Goal: Information Seeking & Learning: Learn about a topic

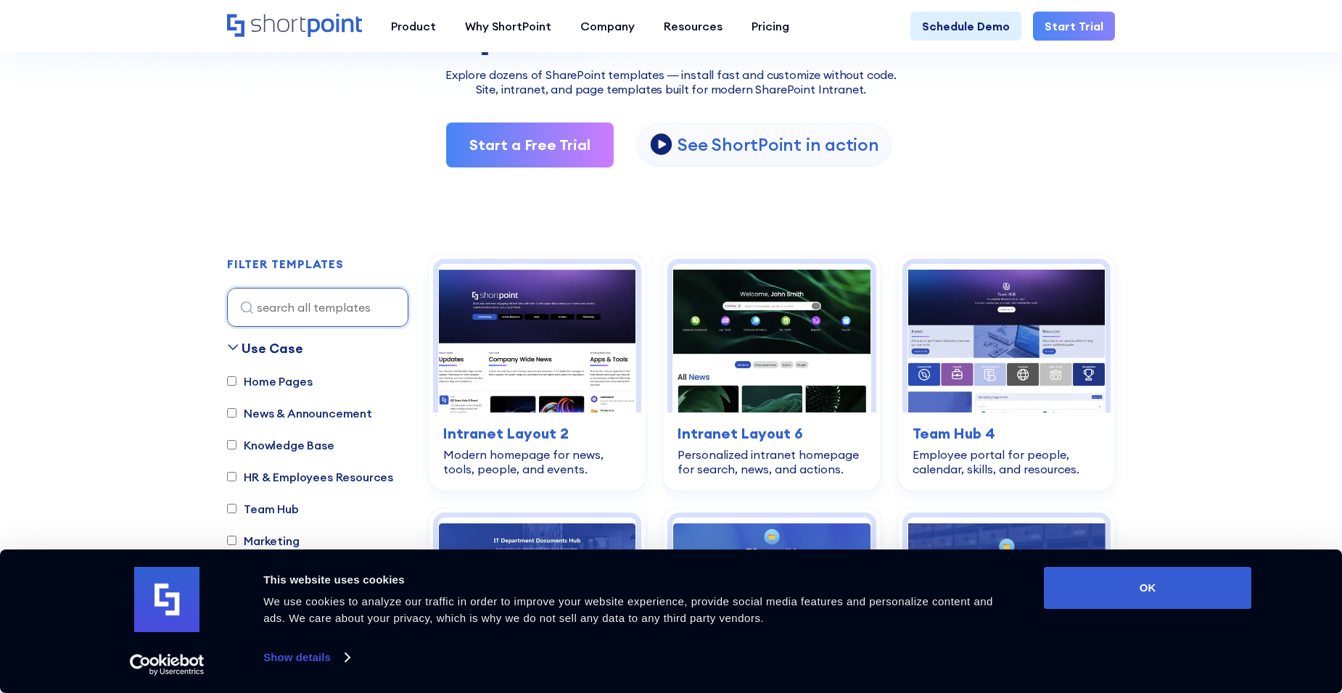
scroll to position [290, 0]
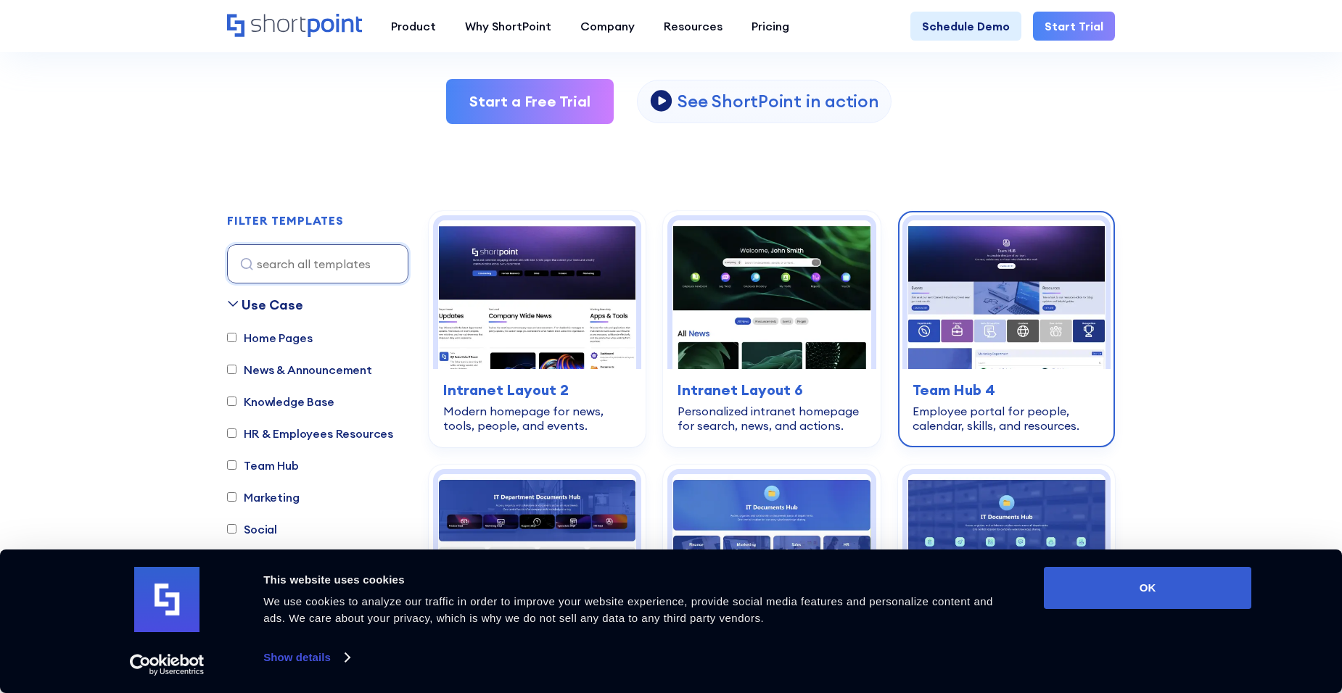
click at [955, 393] on h3 "Team Hub 4" at bounding box center [1006, 390] width 188 height 22
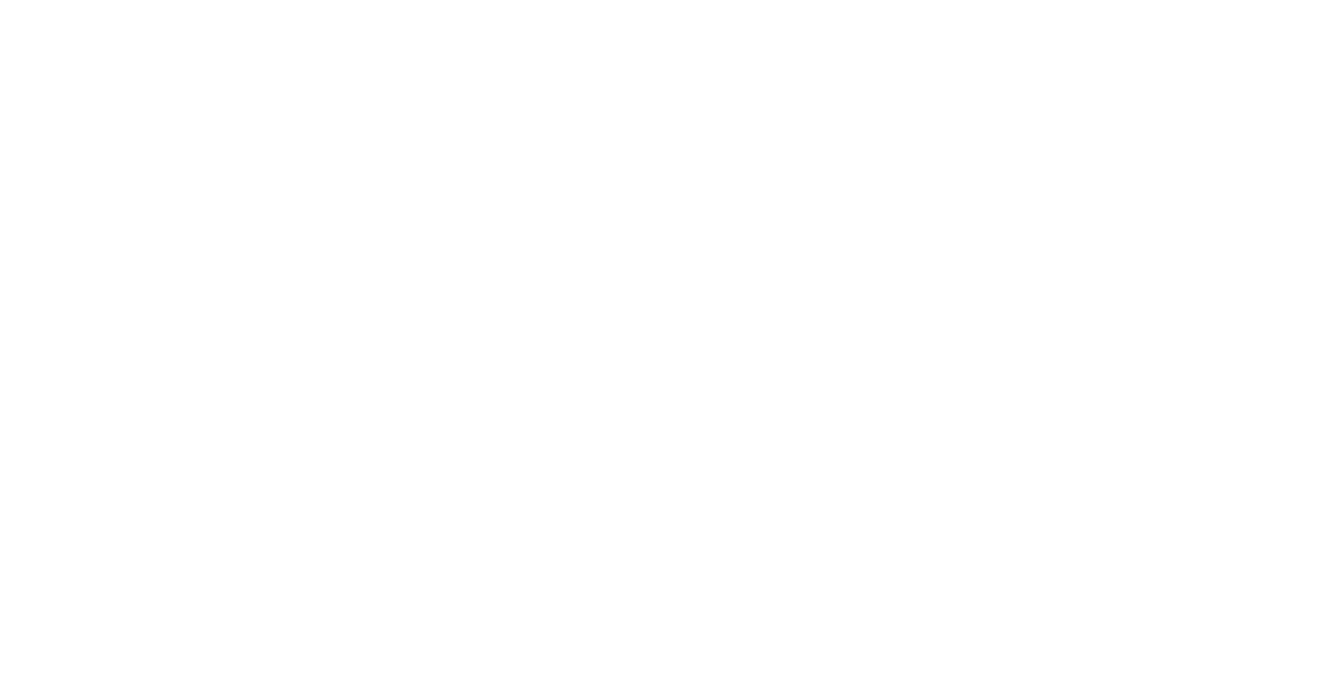
scroll to position [290, 0]
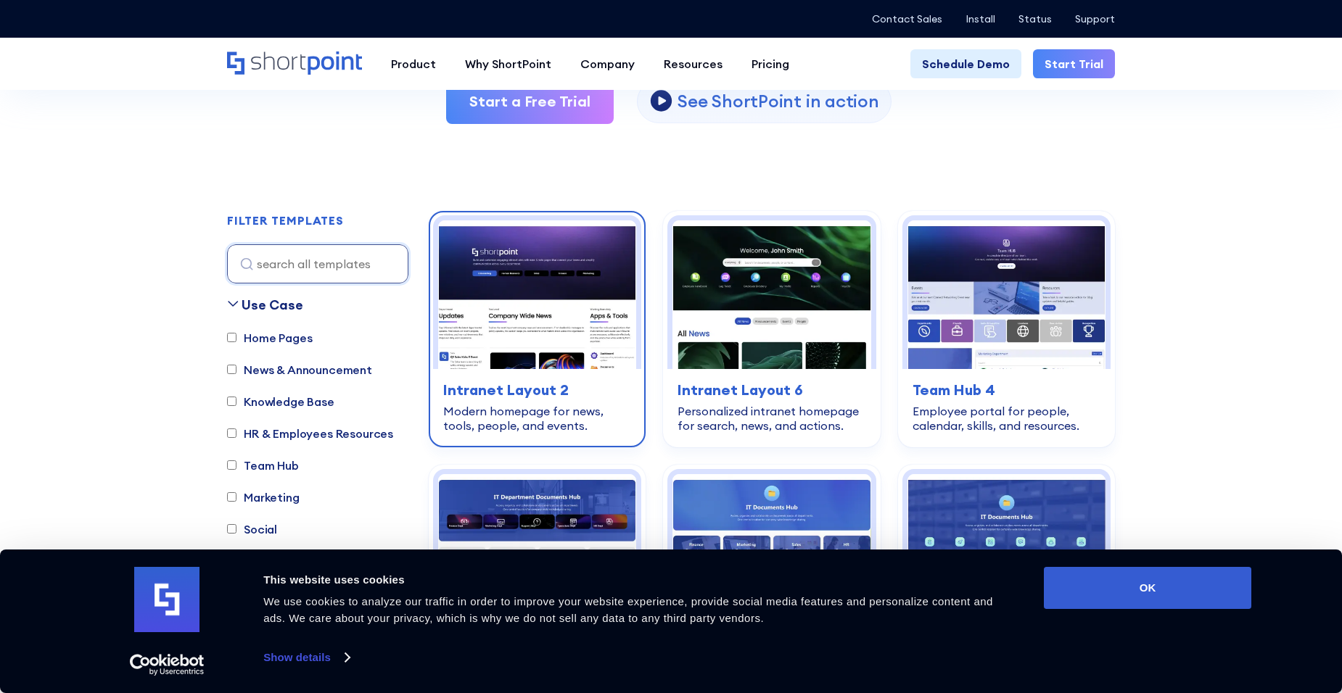
click at [517, 394] on h3 "Intranet Layout 2" at bounding box center [537, 390] width 188 height 22
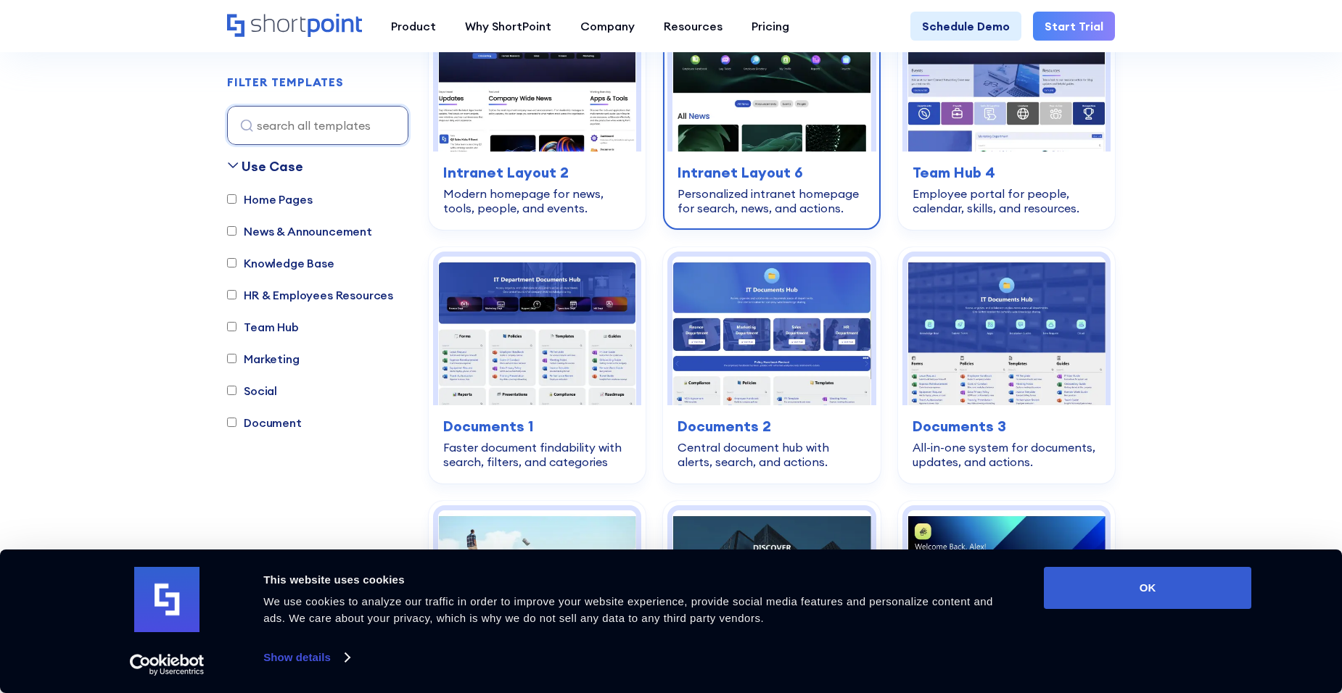
scroll to position [580, 0]
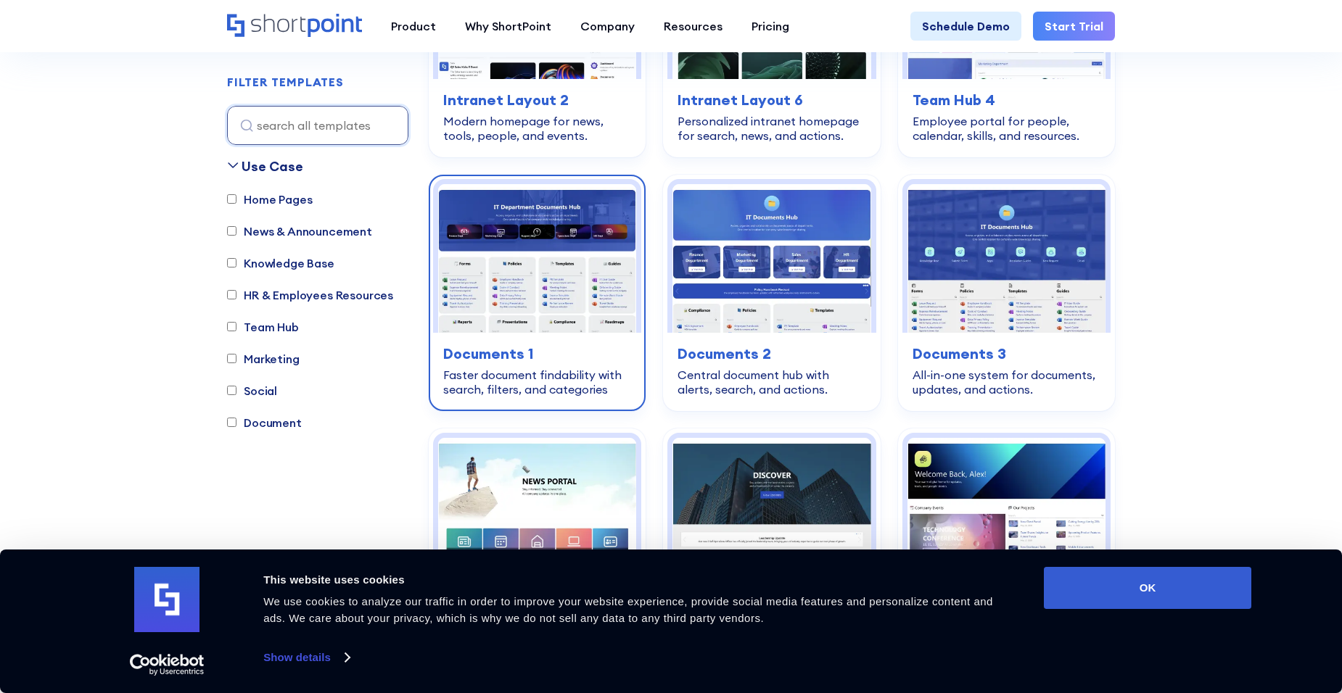
click at [516, 354] on h3 "Documents 1" at bounding box center [537, 354] width 188 height 22
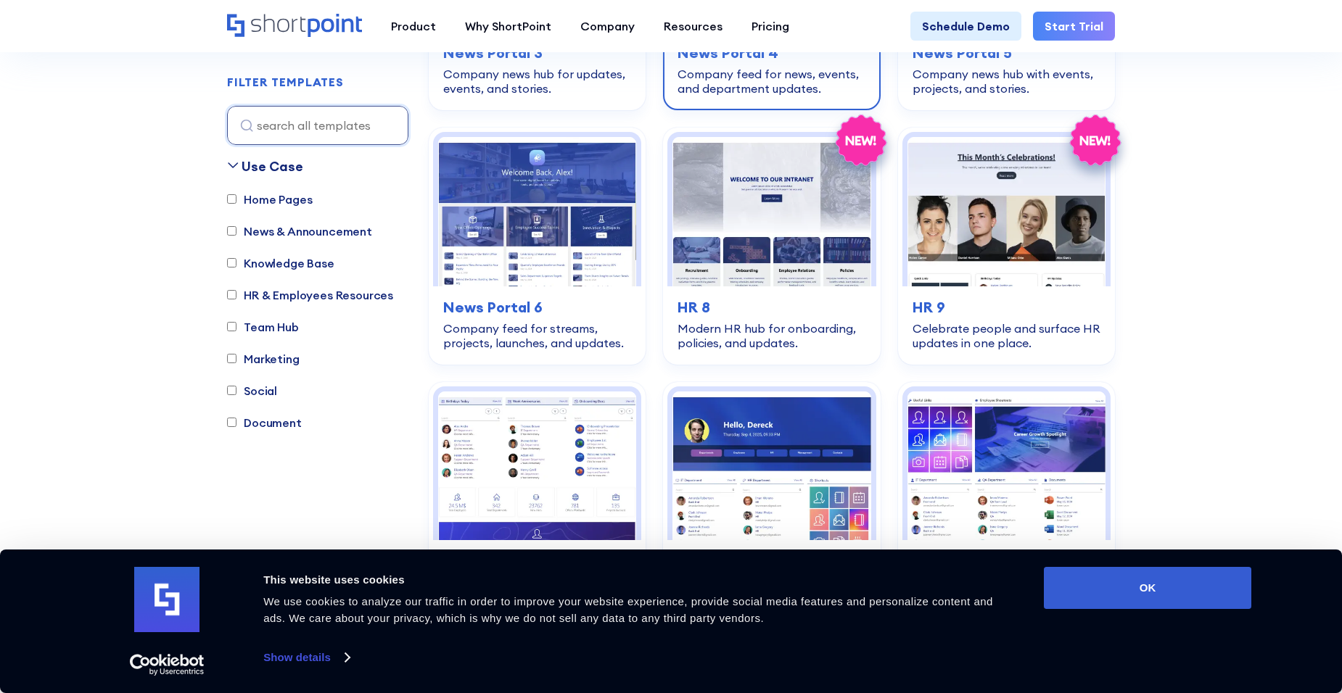
scroll to position [1160, 0]
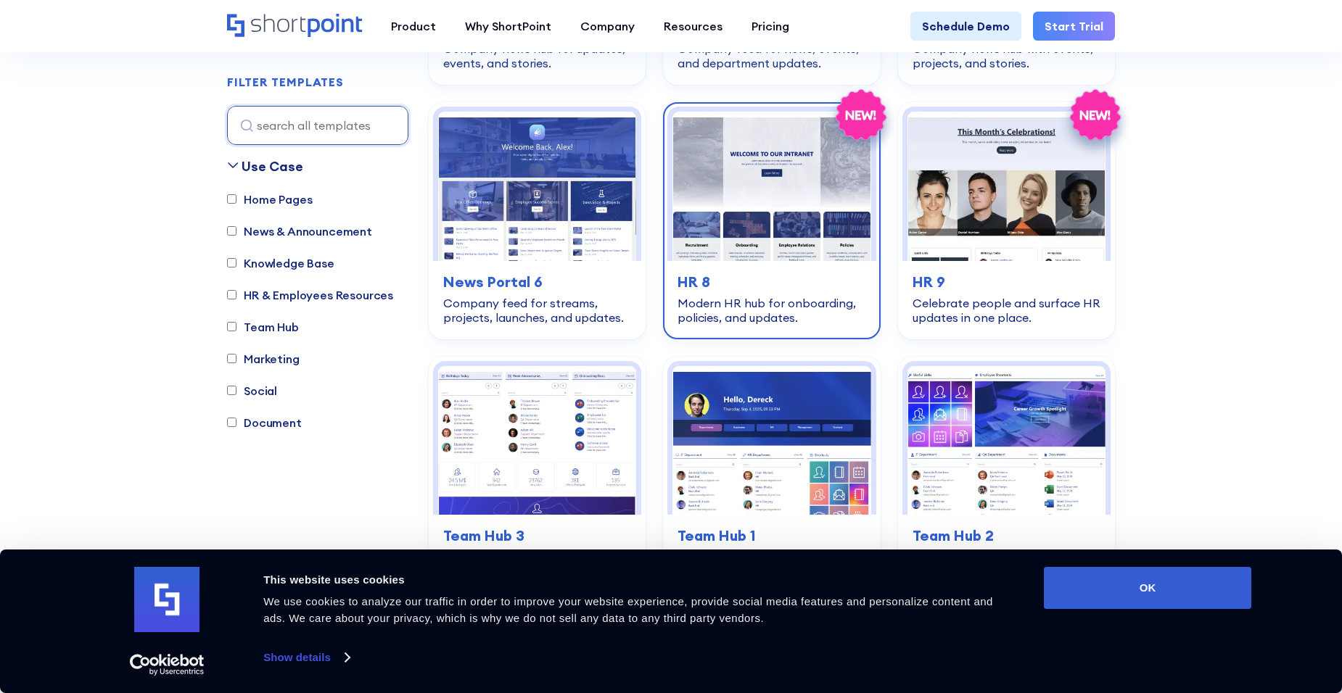
click at [687, 274] on h3 "HR 8" at bounding box center [771, 282] width 188 height 22
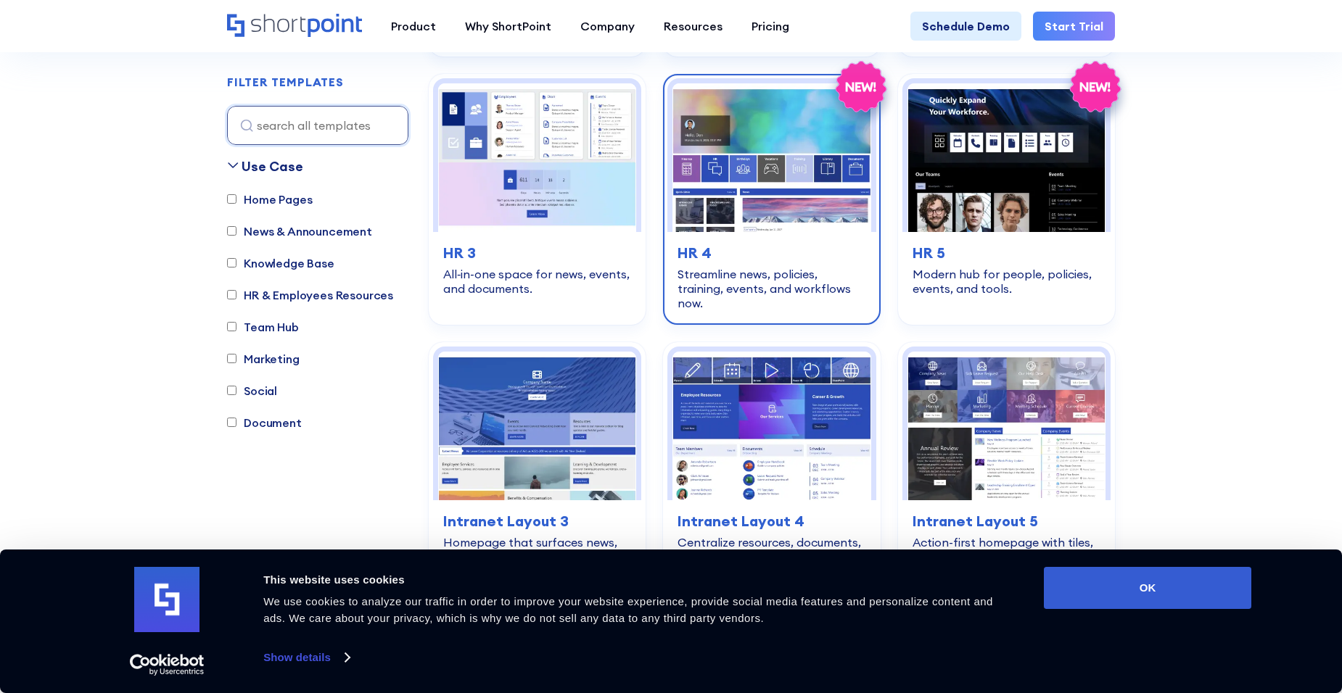
scroll to position [2176, 0]
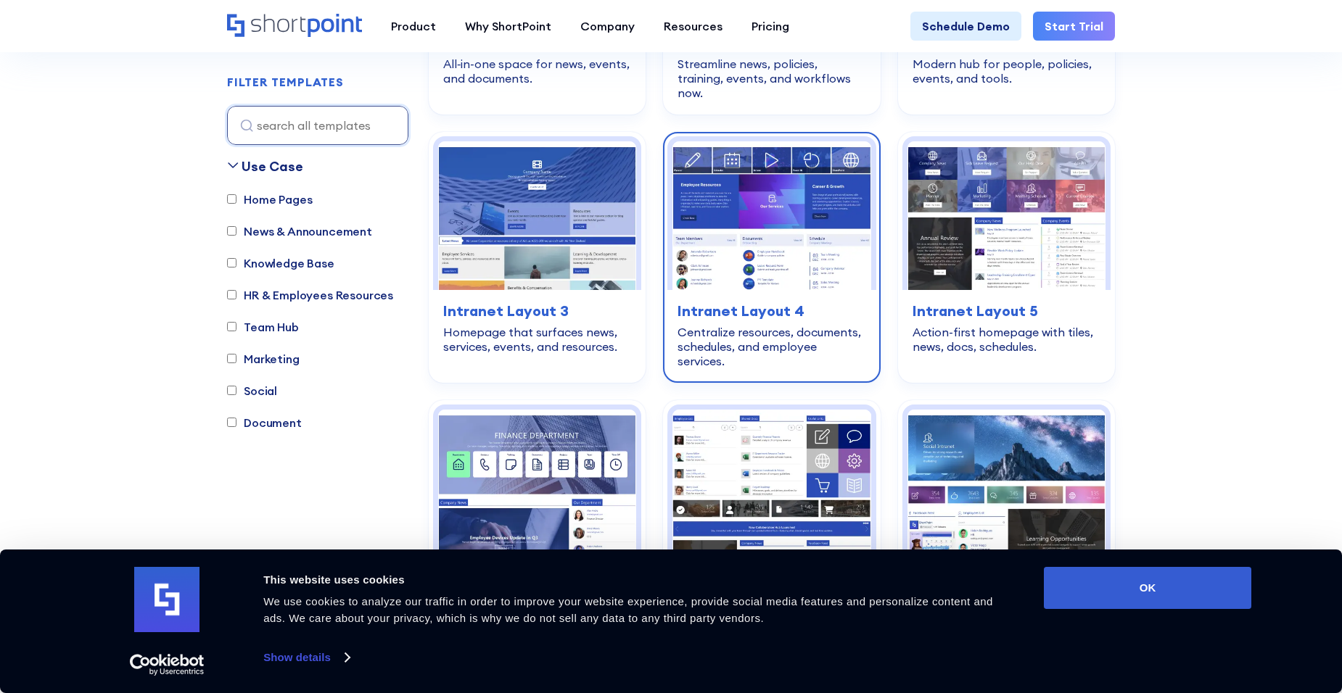
click at [714, 300] on h3 "Intranet Layout 4" at bounding box center [771, 311] width 188 height 22
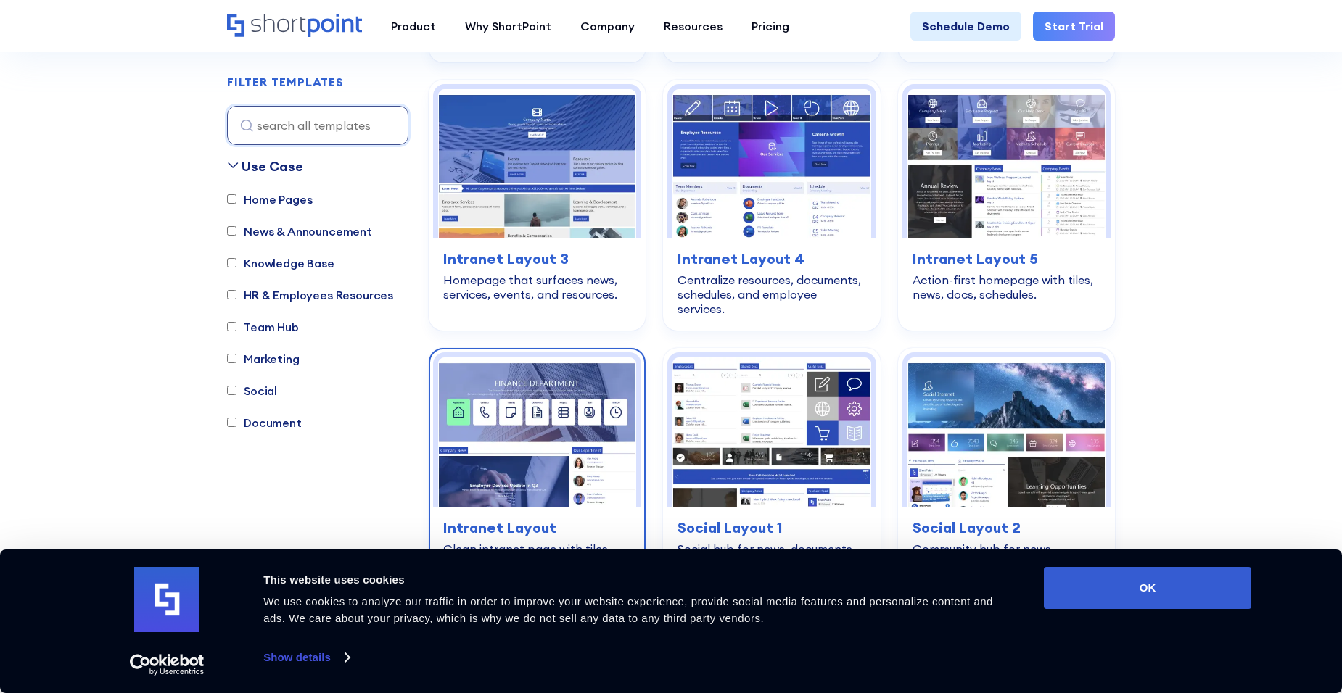
scroll to position [2300, 0]
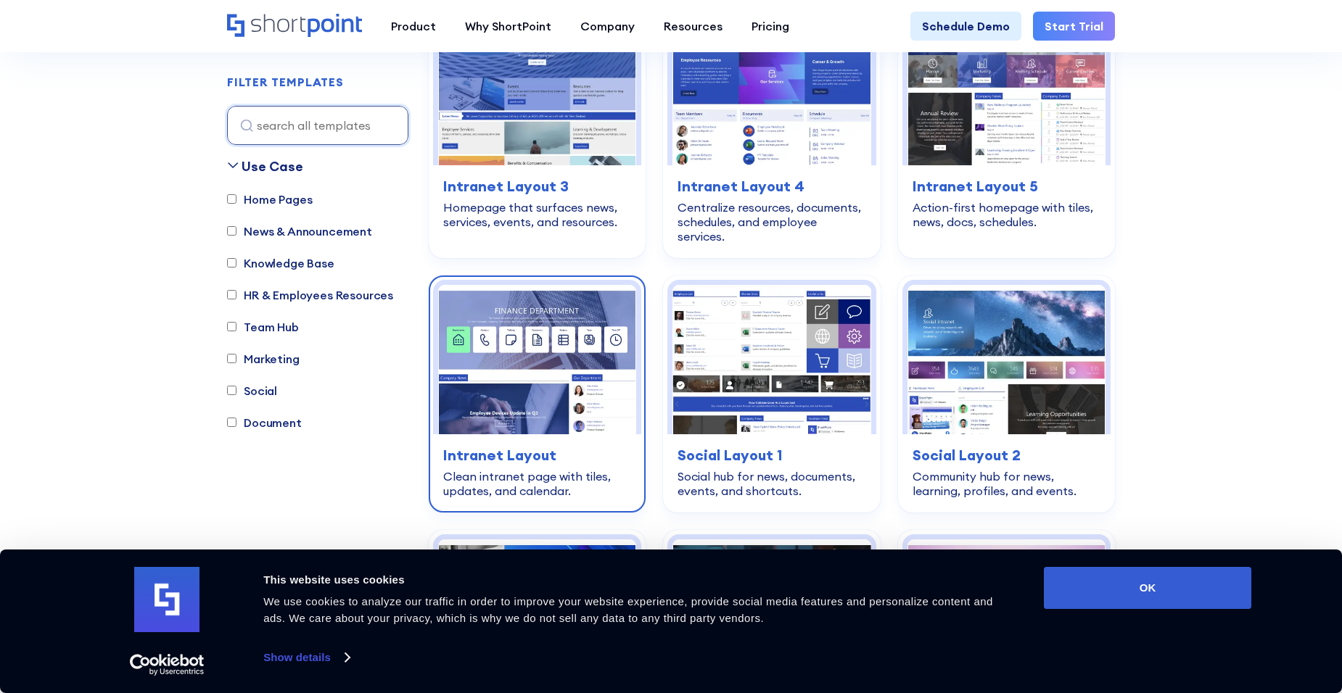
click at [527, 445] on h3 "Intranet Layout" at bounding box center [537, 456] width 188 height 22
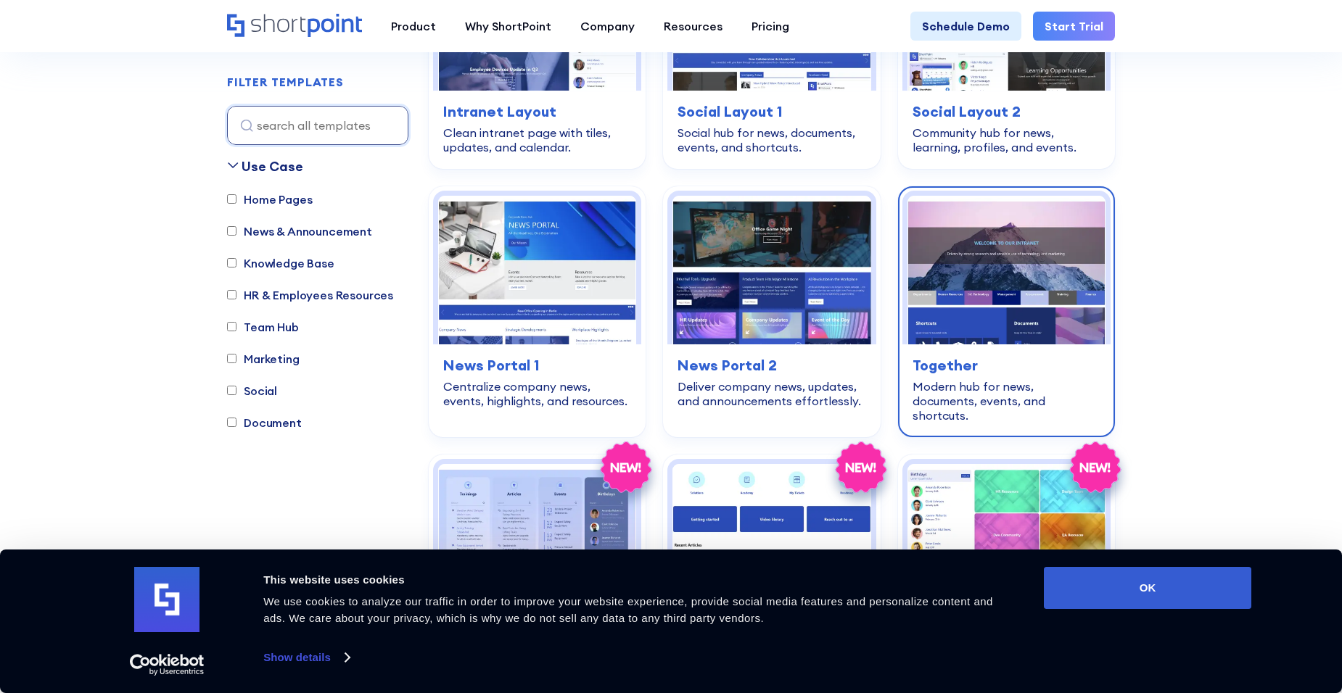
scroll to position [2663, 0]
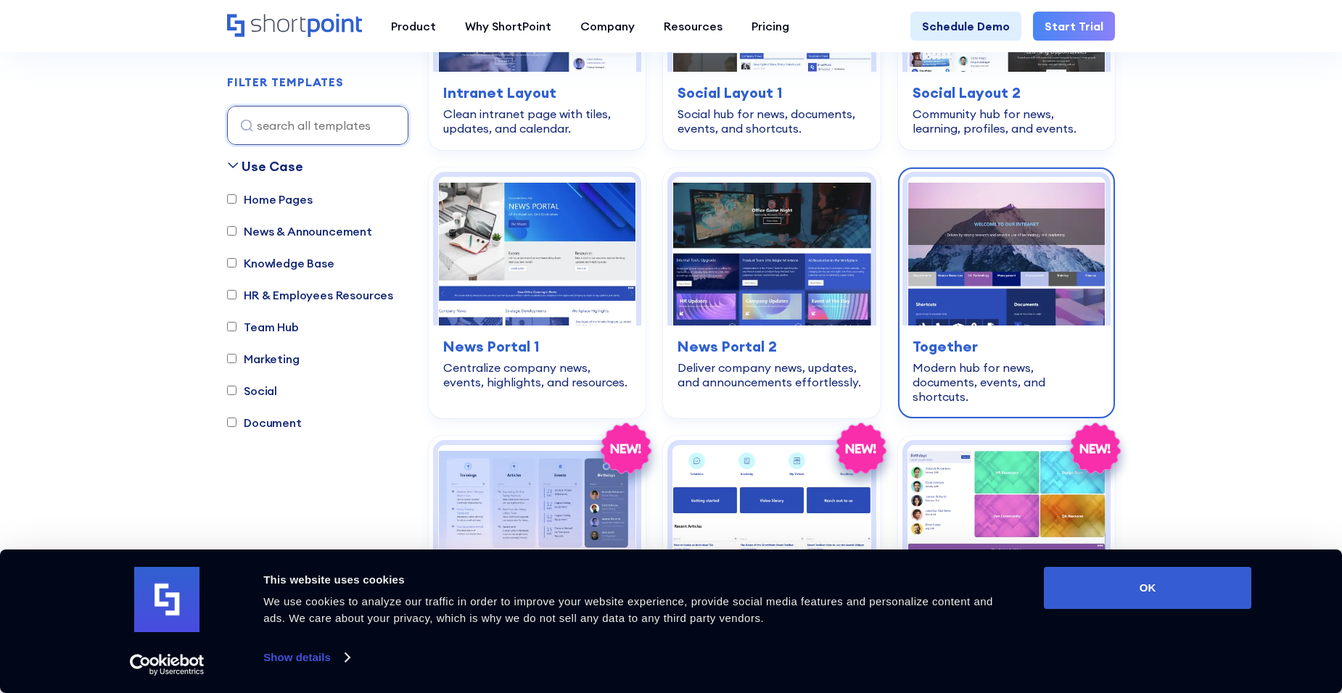
click at [933, 336] on h3 "Together" at bounding box center [1006, 347] width 188 height 22
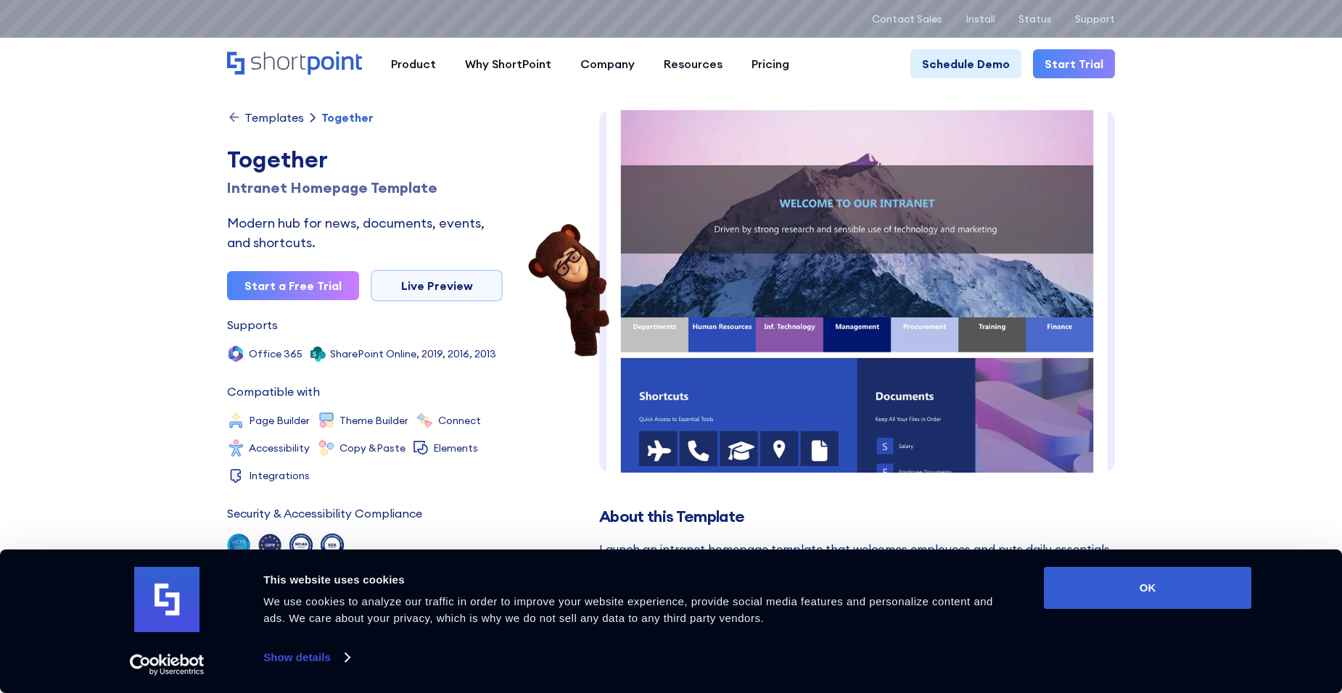
scroll to position [26, 0]
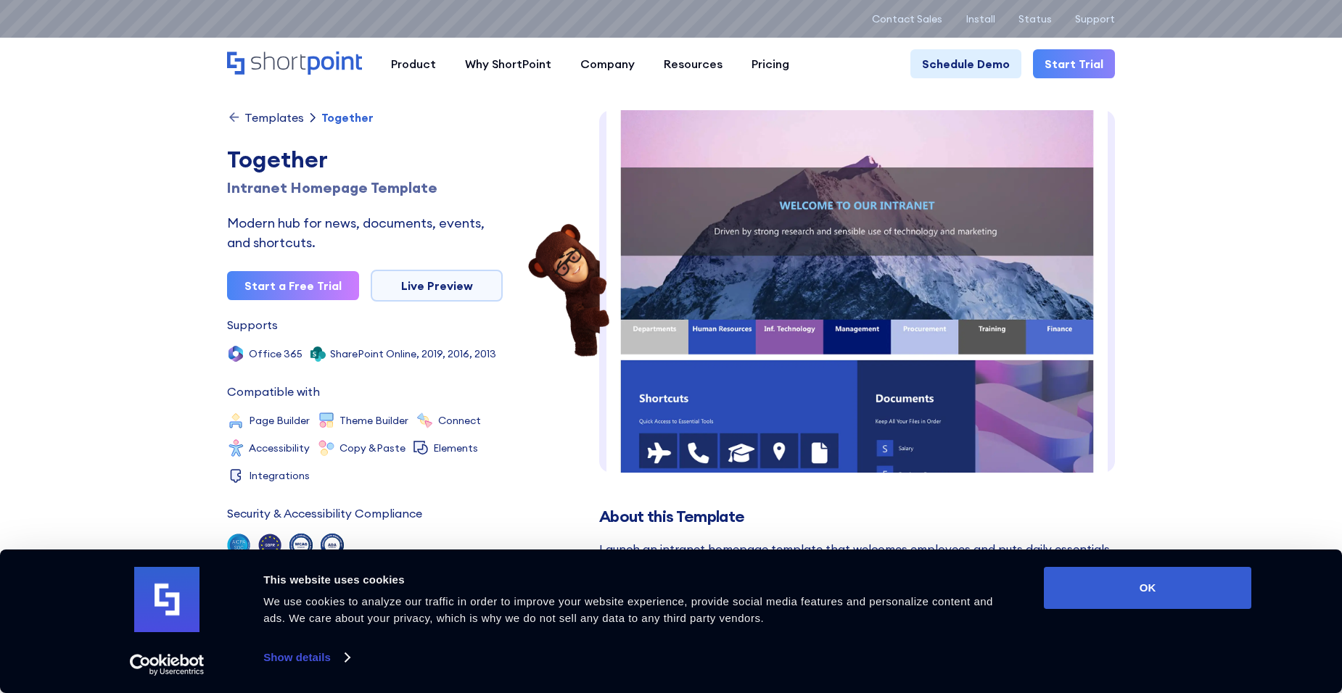
drag, startPoint x: 1036, startPoint y: 264, endPoint x: 1004, endPoint y: 244, distance: 37.4
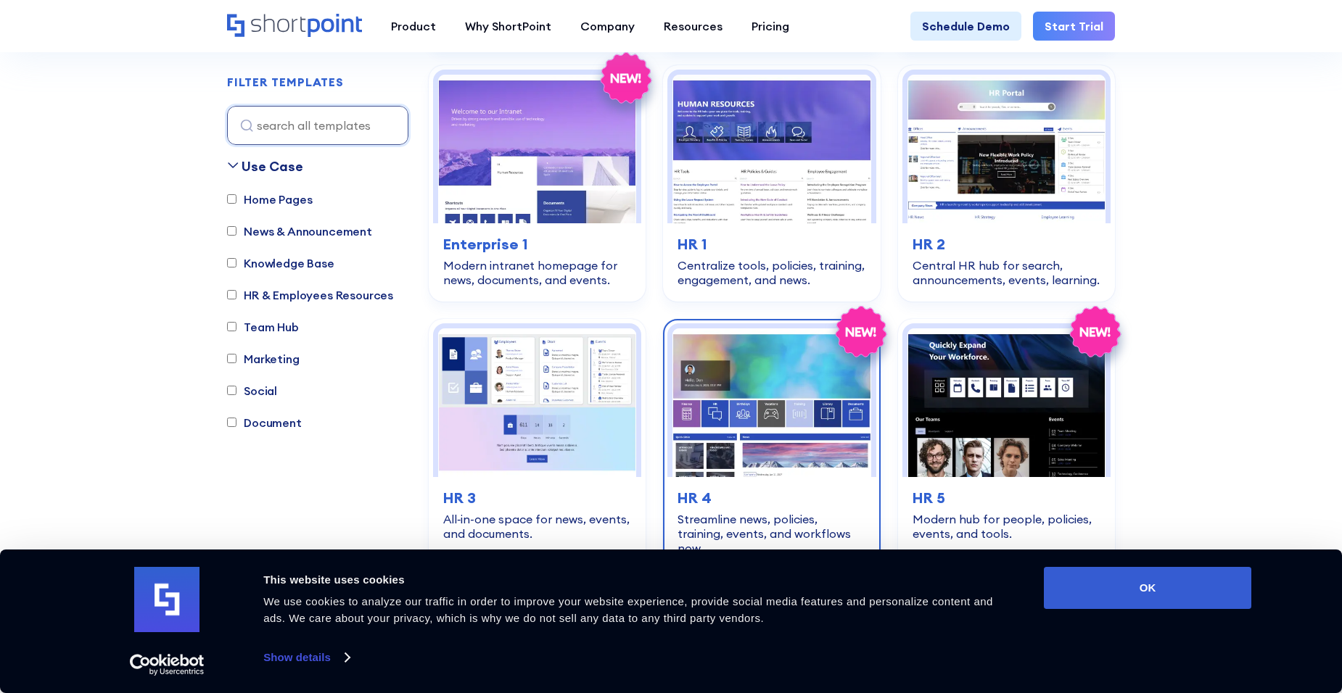
scroll to position [1793, 0]
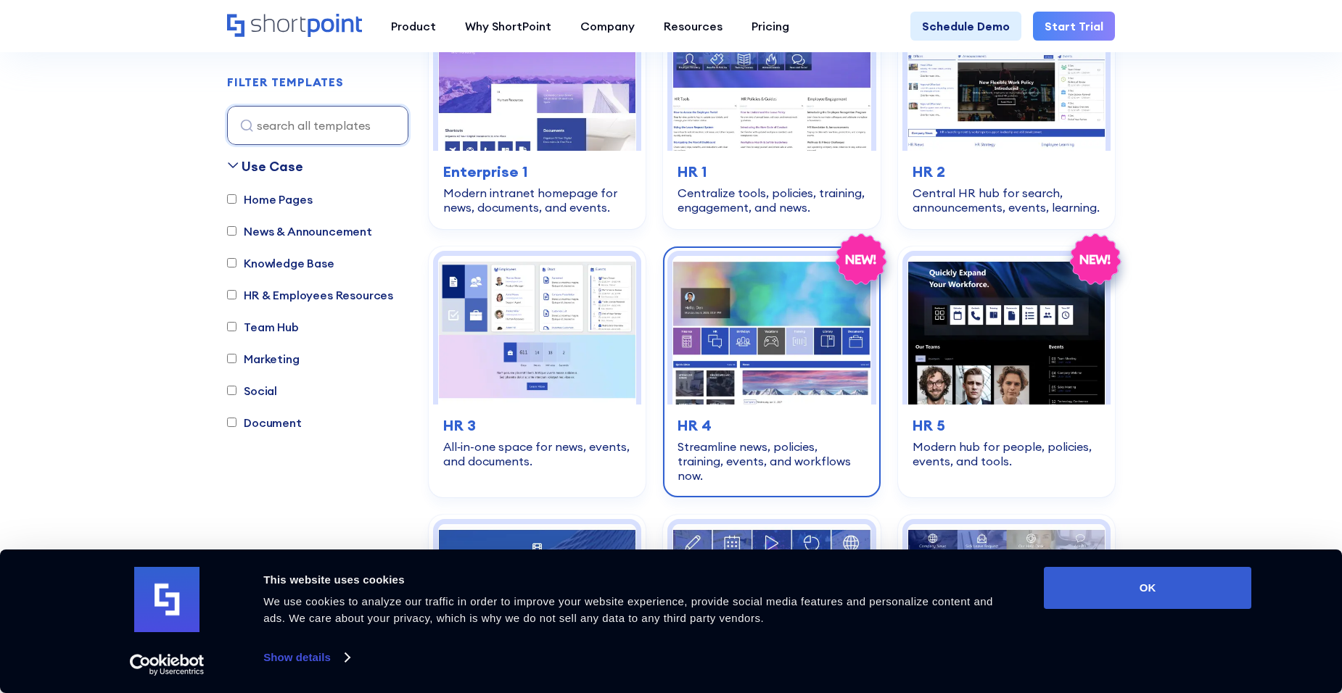
click at [696, 416] on h3 "HR 4" at bounding box center [771, 426] width 188 height 22
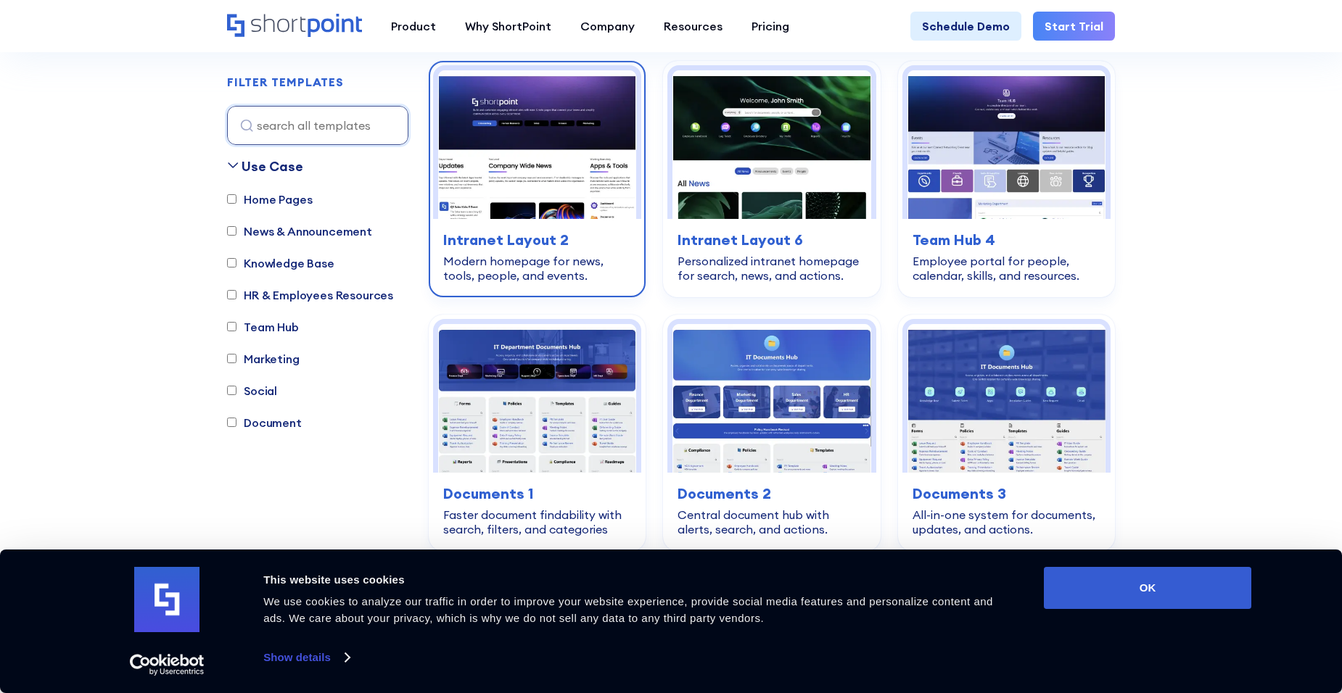
scroll to position [342, 0]
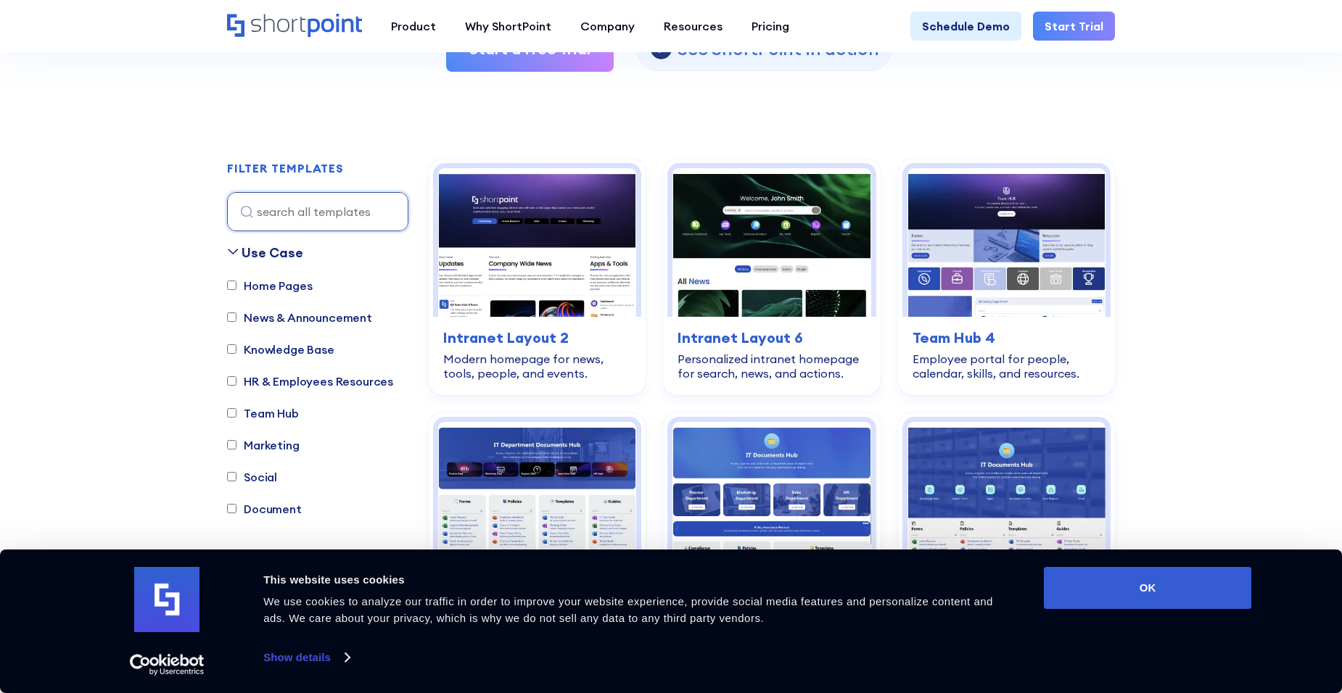
click at [268, 287] on label "Home Pages" at bounding box center [269, 285] width 85 height 17
click at [236, 287] on input "Home Pages" at bounding box center [231, 285] width 9 height 9
checkbox input "true"
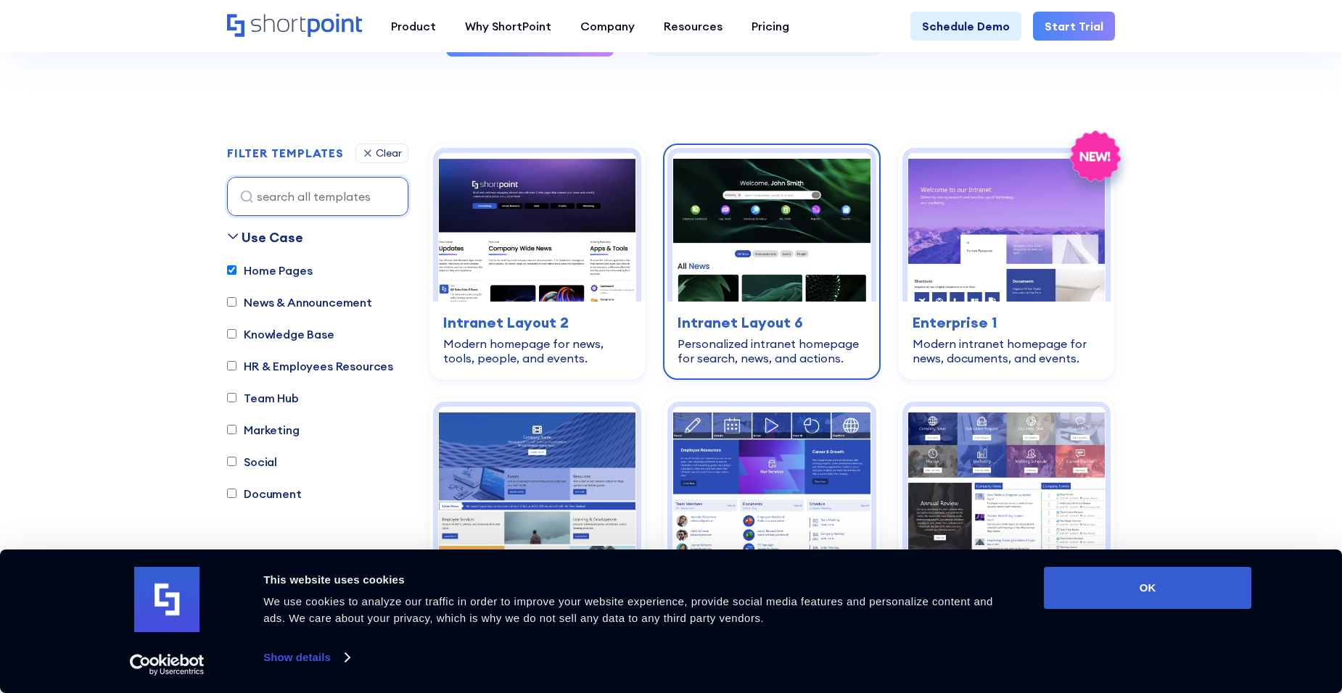
scroll to position [356, 0]
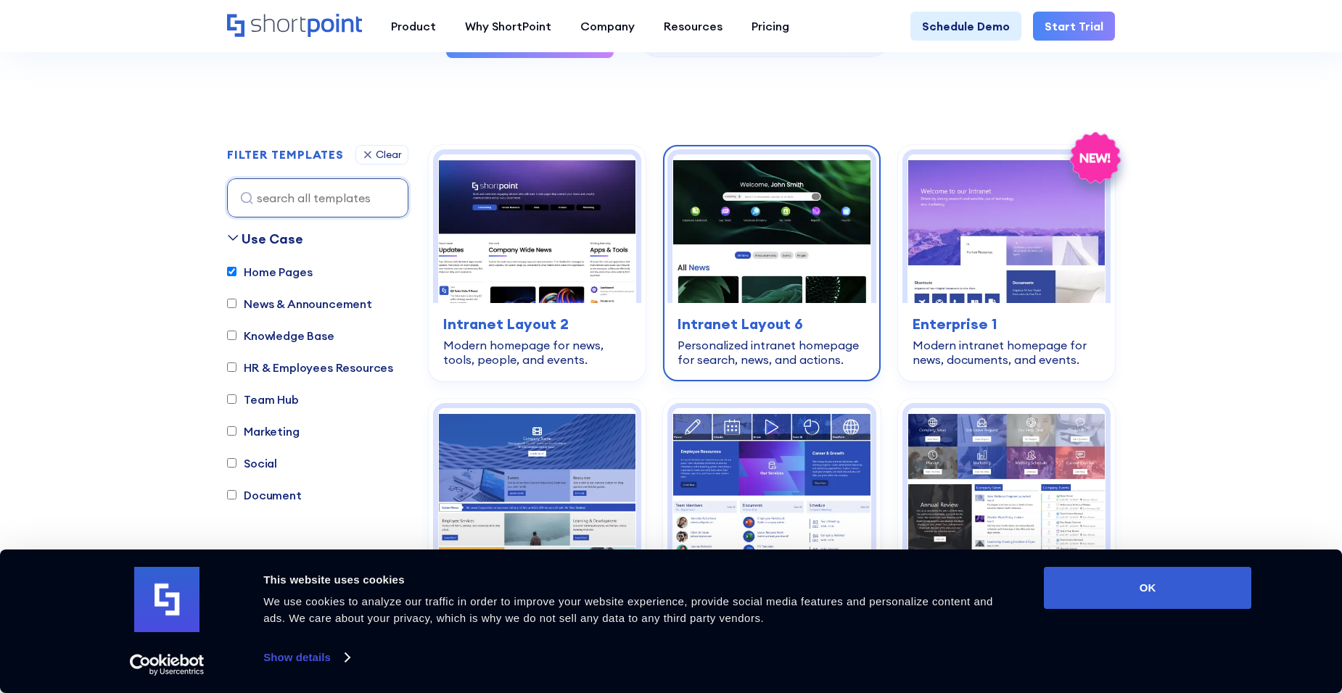
click at [718, 324] on h3 "Intranet Layout 6" at bounding box center [771, 324] width 188 height 22
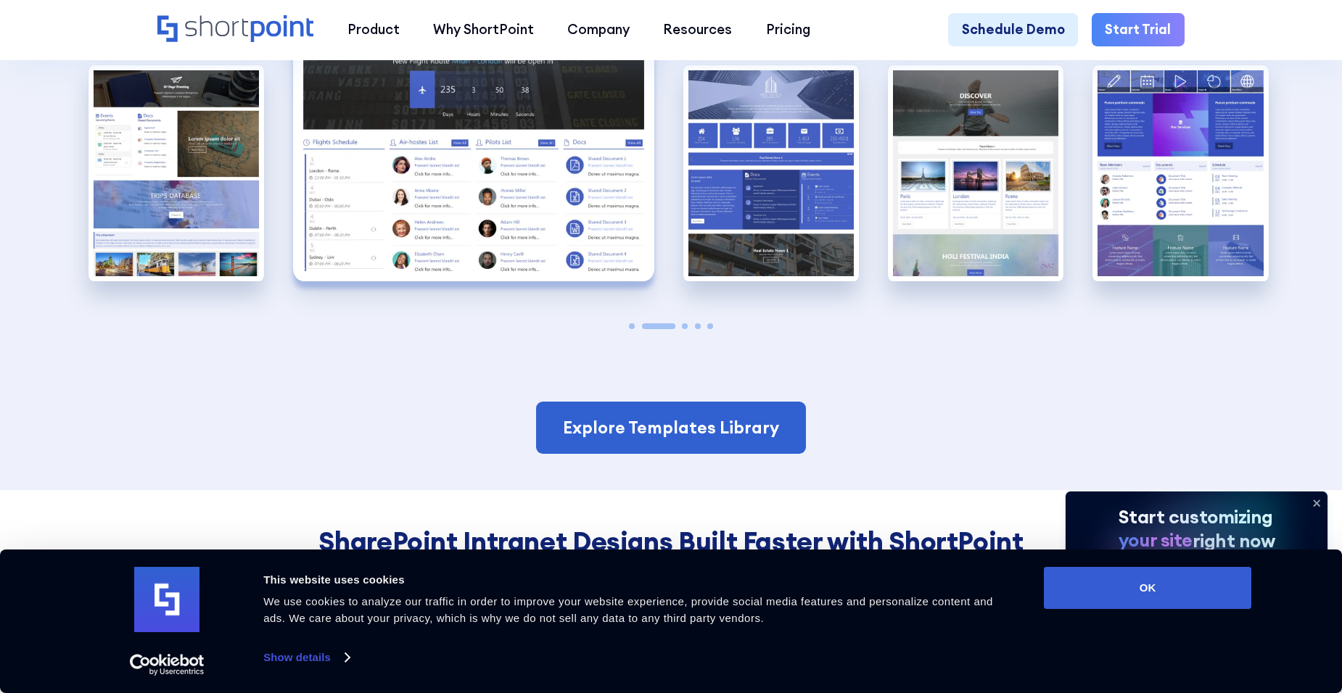
scroll to position [2973, 0]
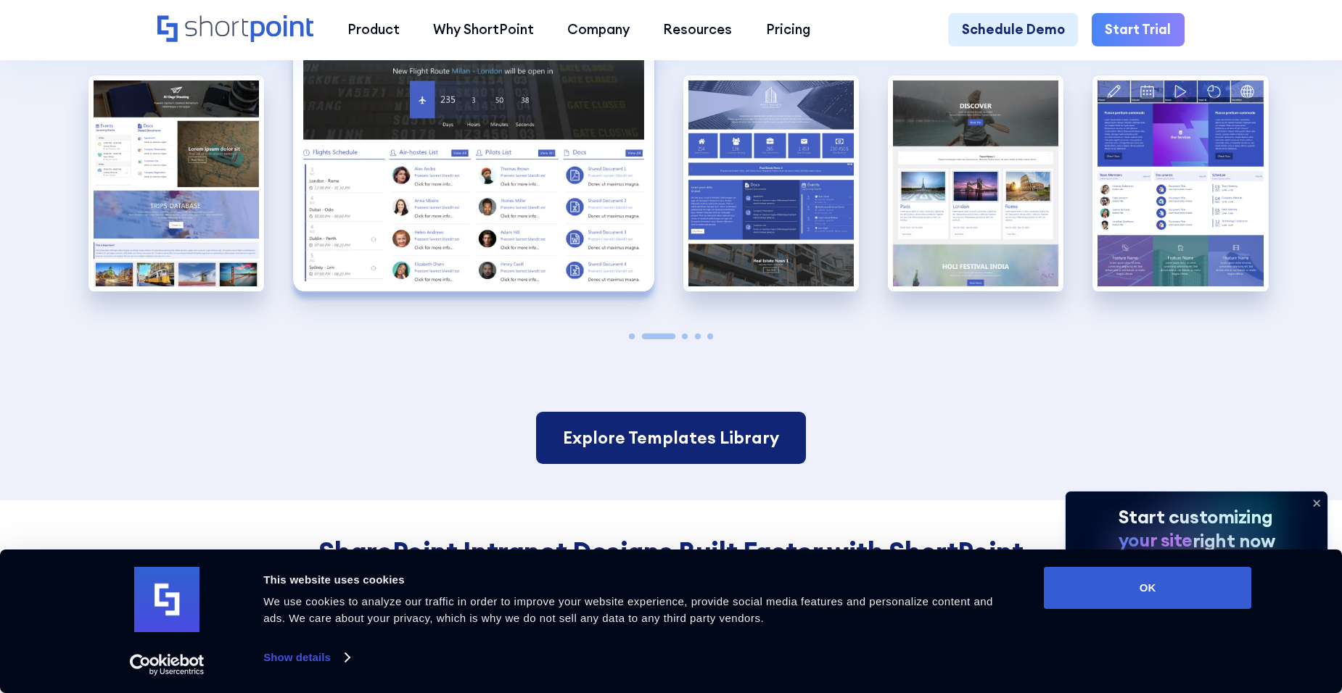
click at [622, 464] on link "Explore Templates Library" at bounding box center [671, 438] width 270 height 52
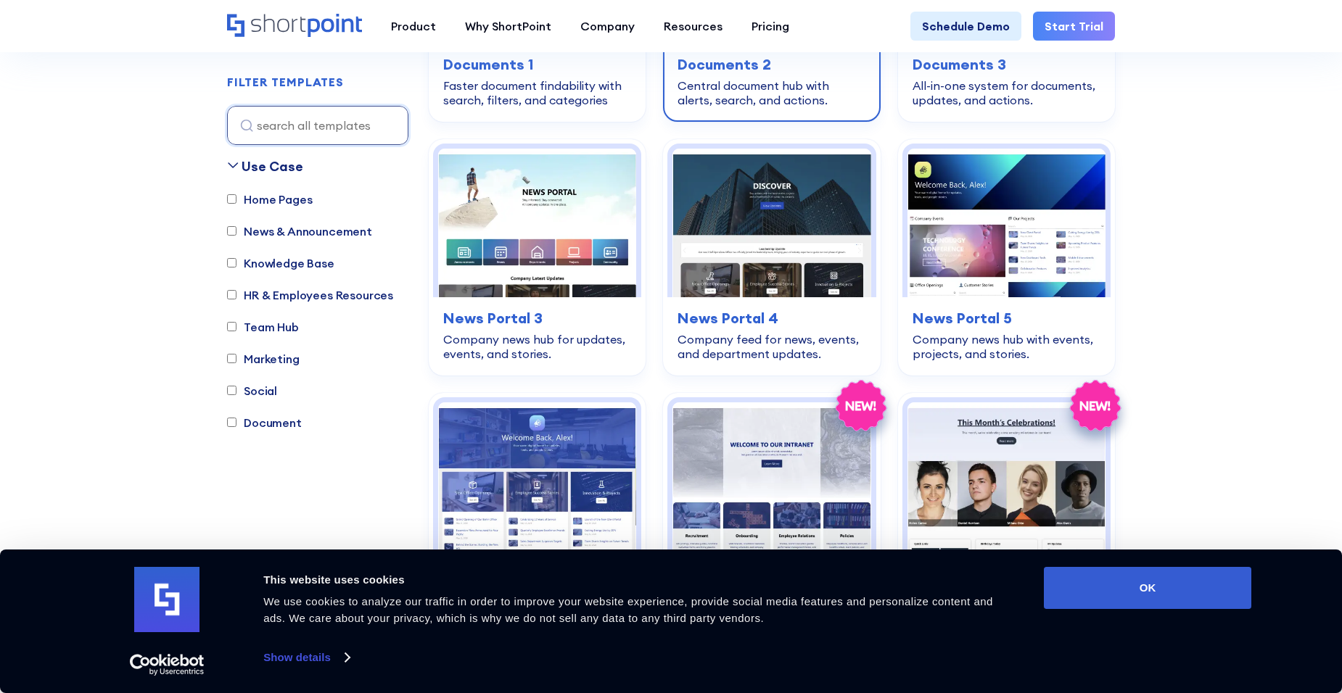
scroll to position [870, 0]
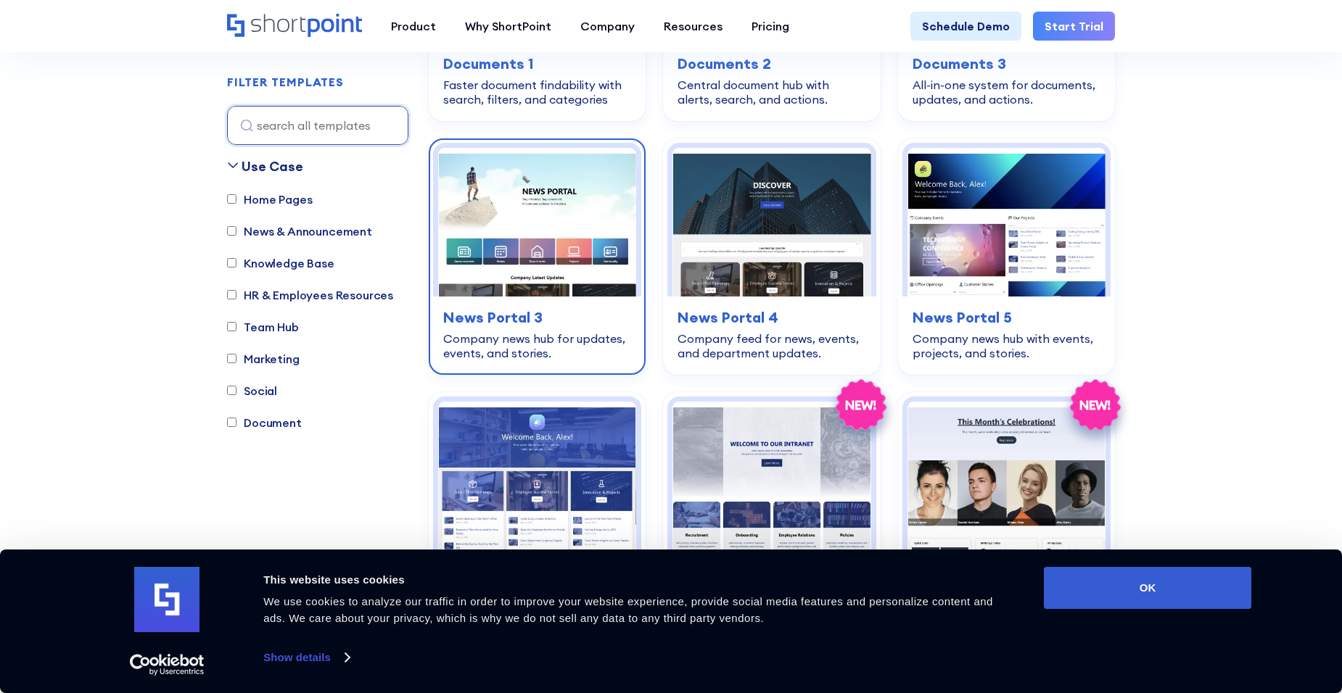
click at [502, 316] on h3 "News Portal 3" at bounding box center [537, 318] width 188 height 22
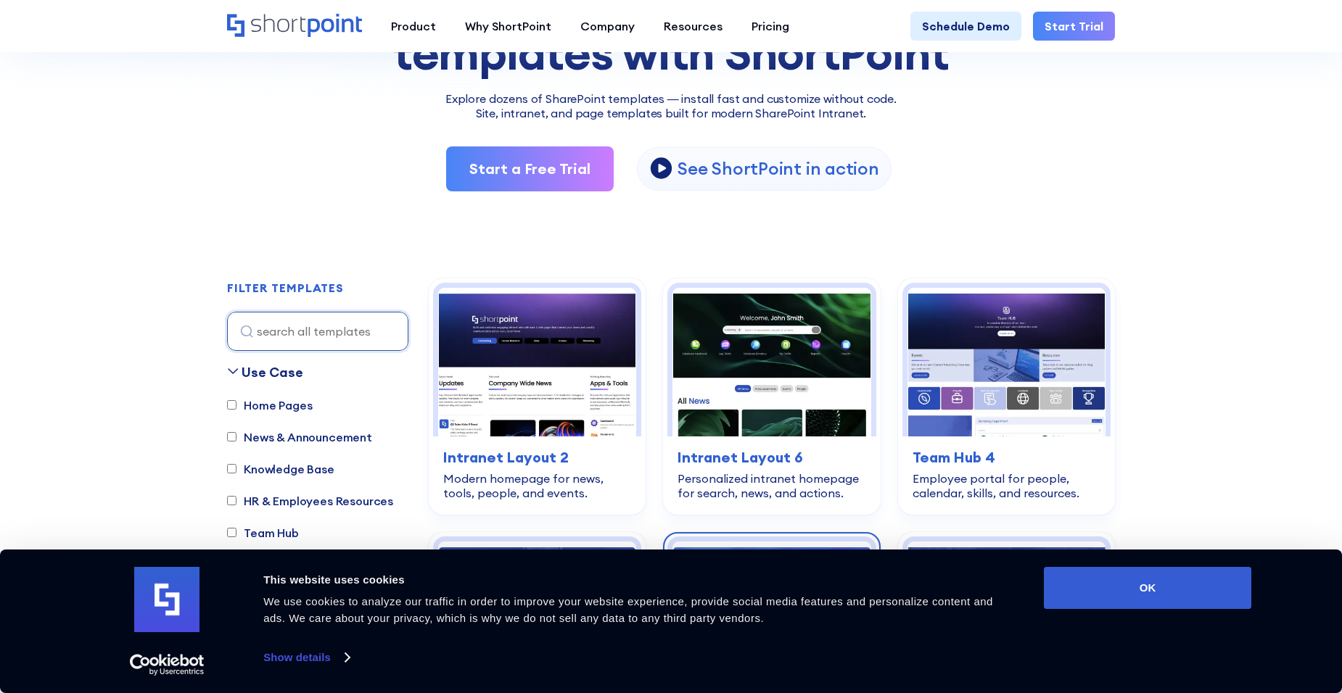
scroll to position [218, 0]
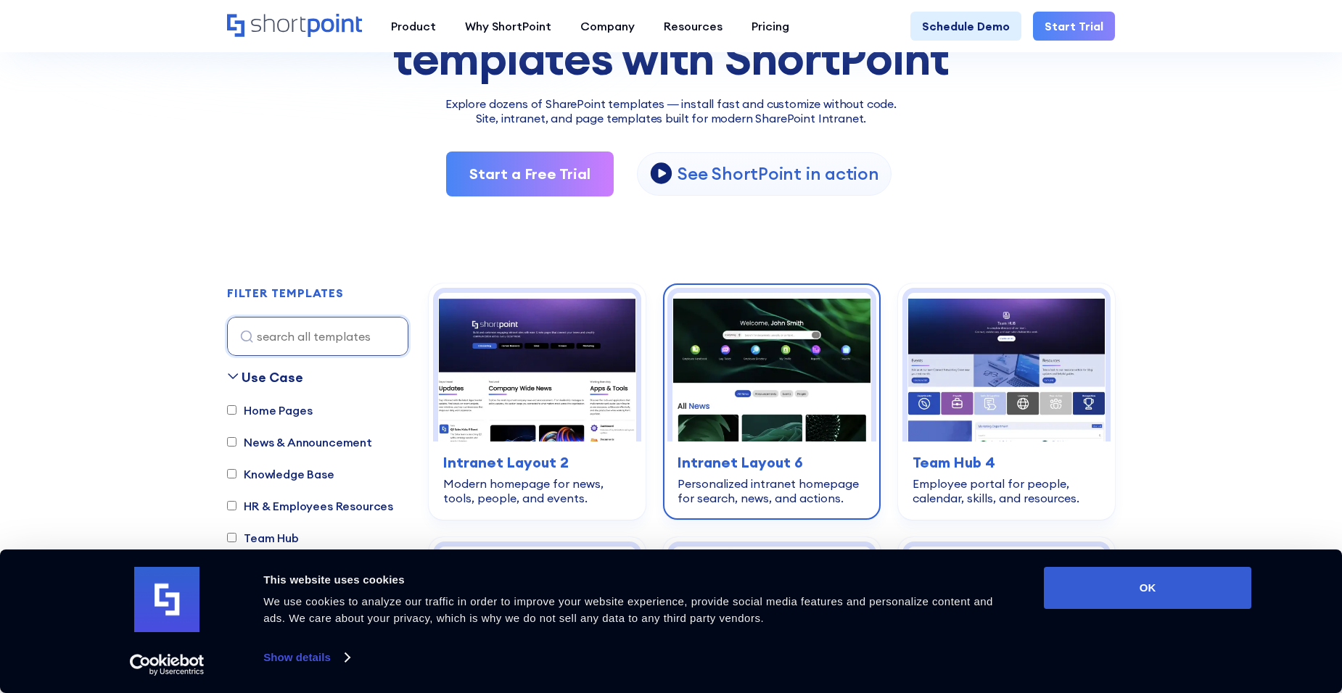
click at [738, 473] on h3 "Intranet Layout 6" at bounding box center [771, 463] width 188 height 22
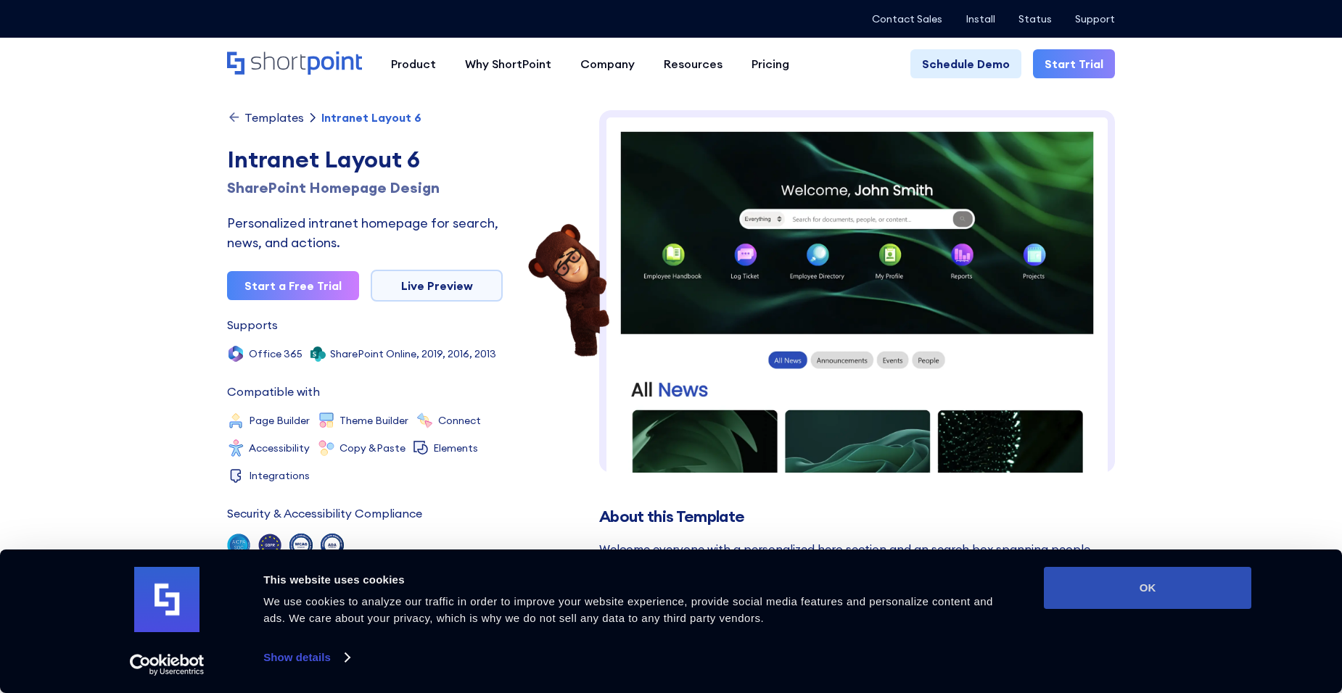
click at [1154, 595] on button "OK" at bounding box center [1147, 588] width 207 height 42
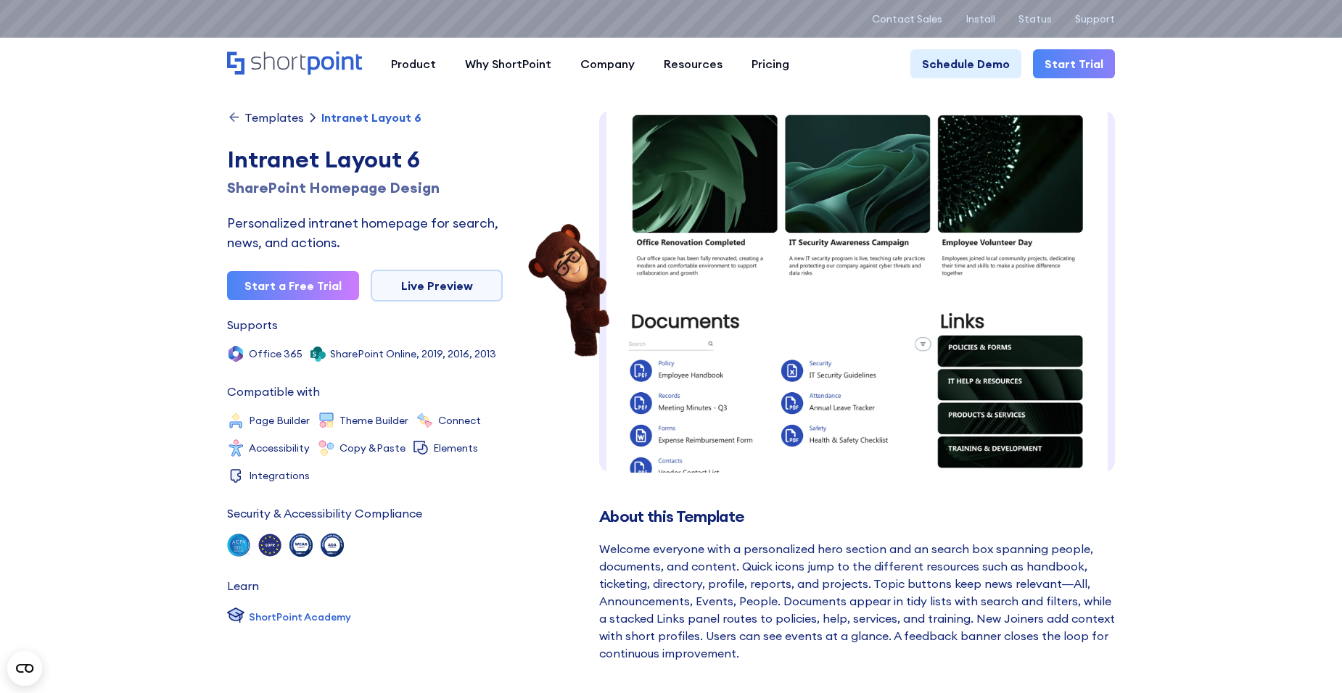
scroll to position [280, 0]
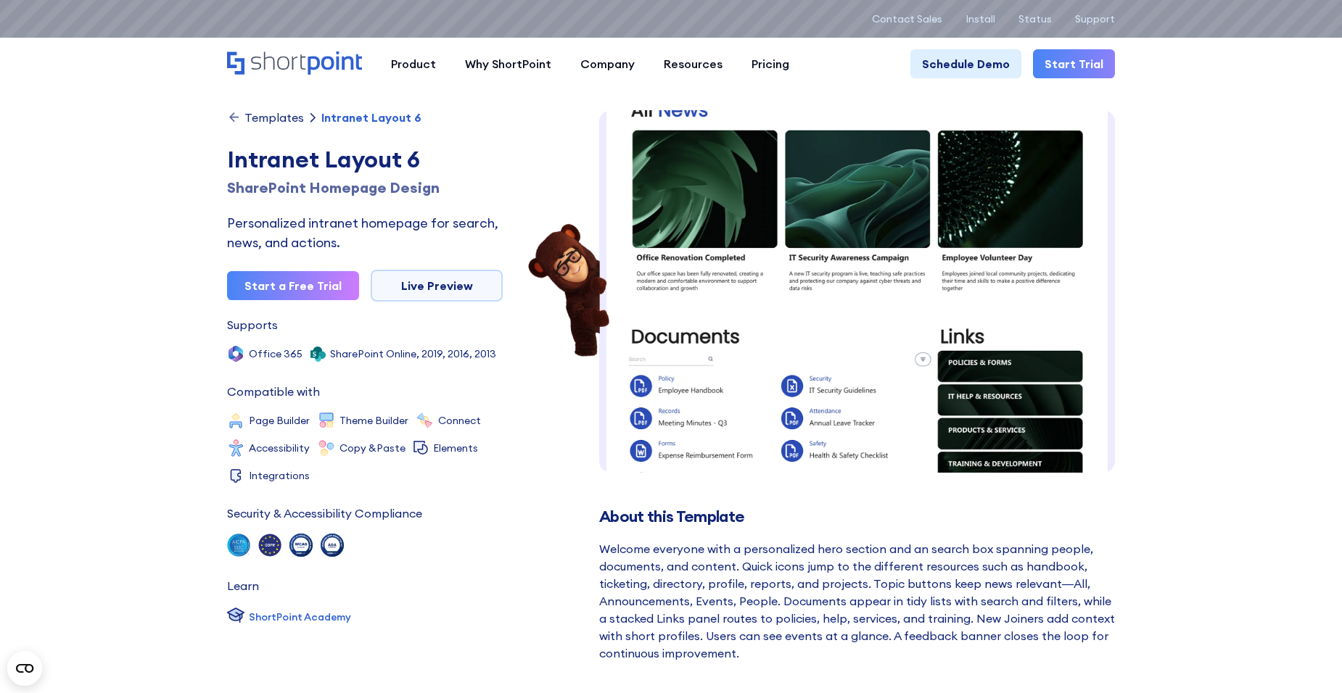
click at [872, 339] on img at bounding box center [857, 380] width 516 height 1101
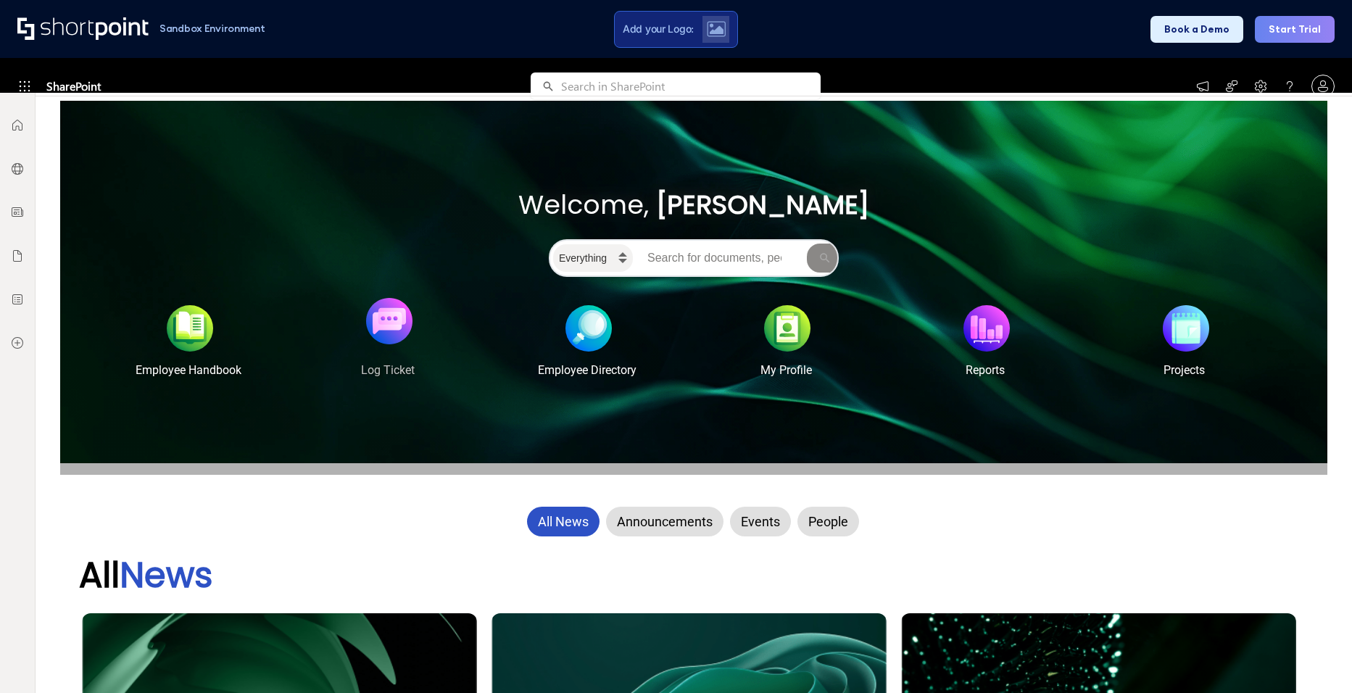
scroll to position [145, 0]
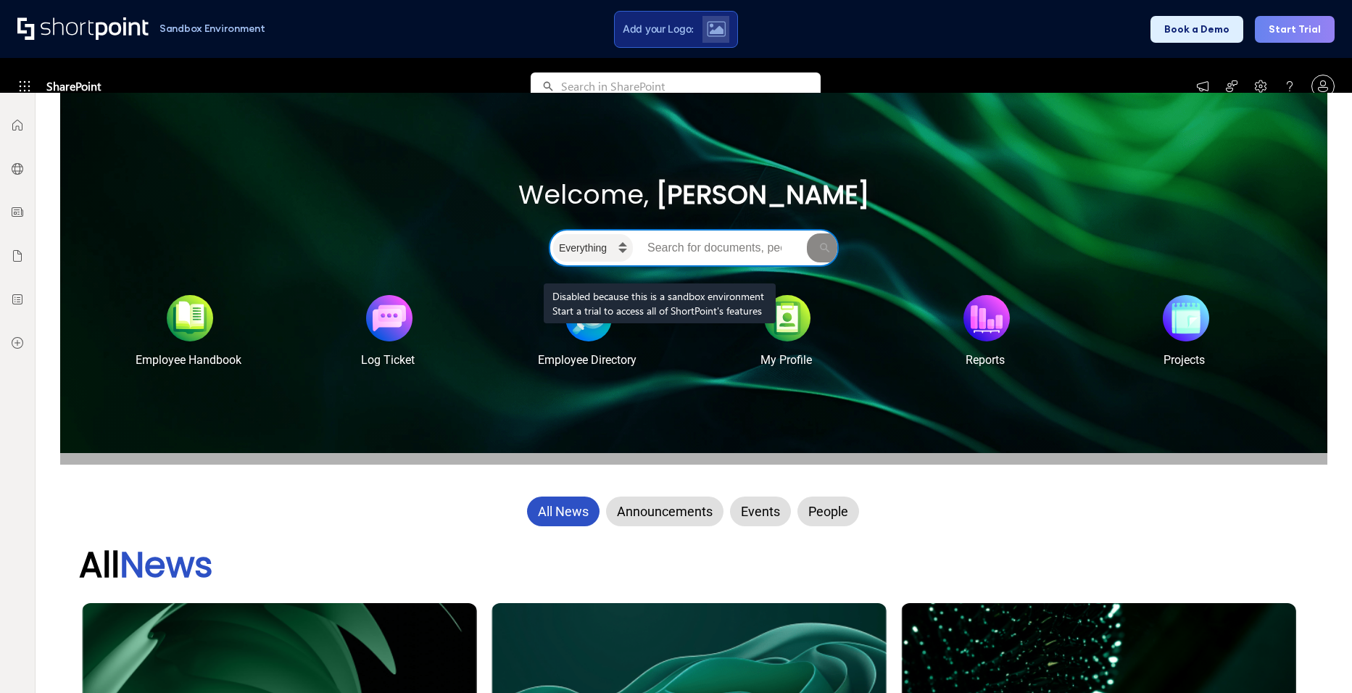
click at [660, 247] on input "Search intranet" at bounding box center [720, 248] width 168 height 29
